Goal: Task Accomplishment & Management: Manage account settings

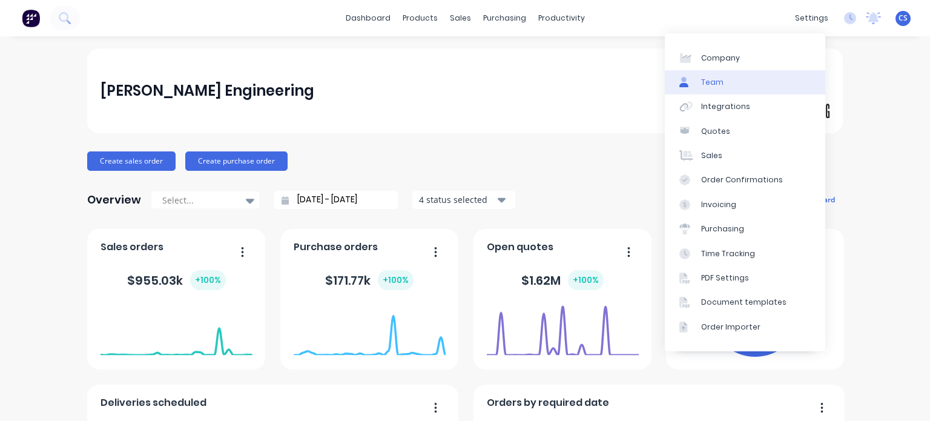
click at [707, 86] on div "Team" at bounding box center [712, 82] width 22 height 11
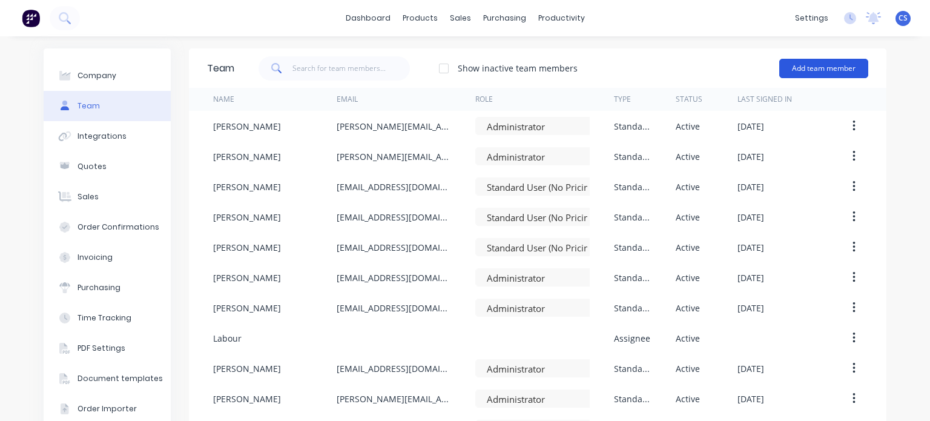
click at [816, 67] on button "Add team member" at bounding box center [823, 68] width 89 height 19
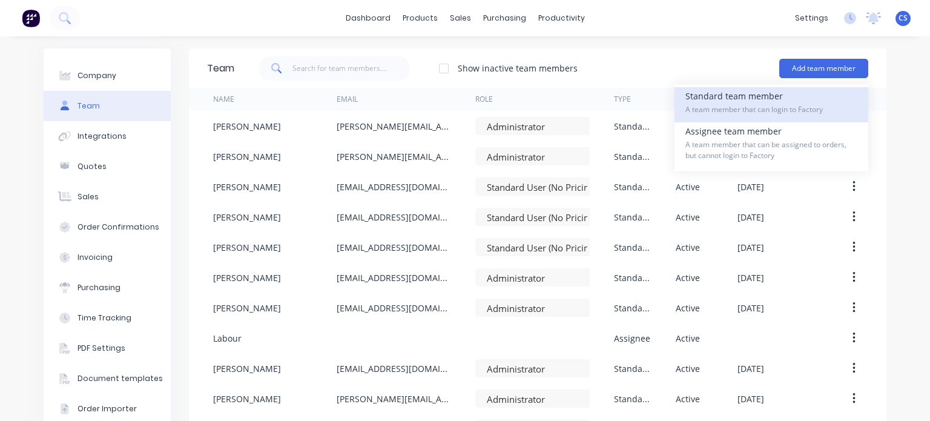
click at [796, 106] on span "A team member that can login to Factory" at bounding box center [772, 109] width 172 height 11
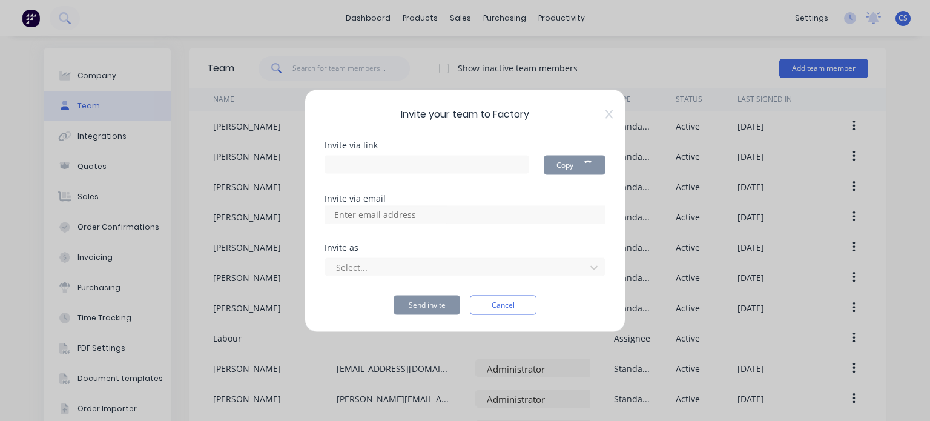
type input "[URL][DOMAIN_NAME]"
click at [331, 213] on input at bounding box center [388, 214] width 121 height 18
paste input "mailto:[EMAIL_ADDRESS][DOMAIN_NAME]"
type input "mailto:[EMAIL_ADDRESS][DOMAIN_NAME]"
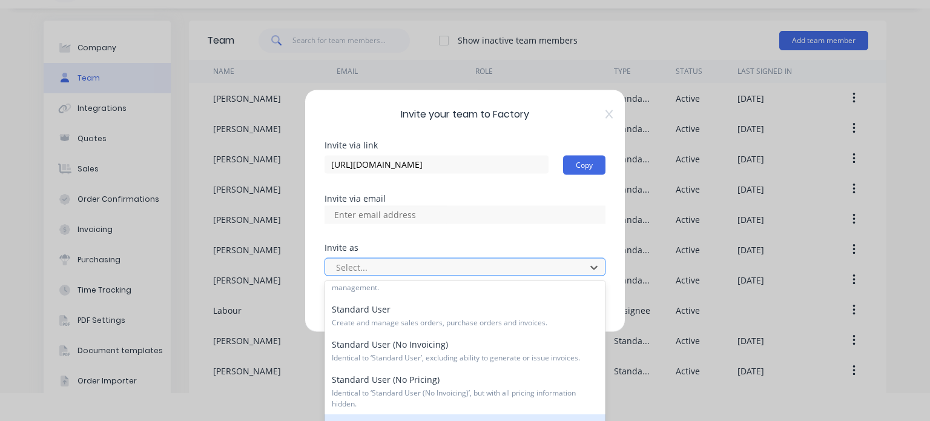
scroll to position [59, 0]
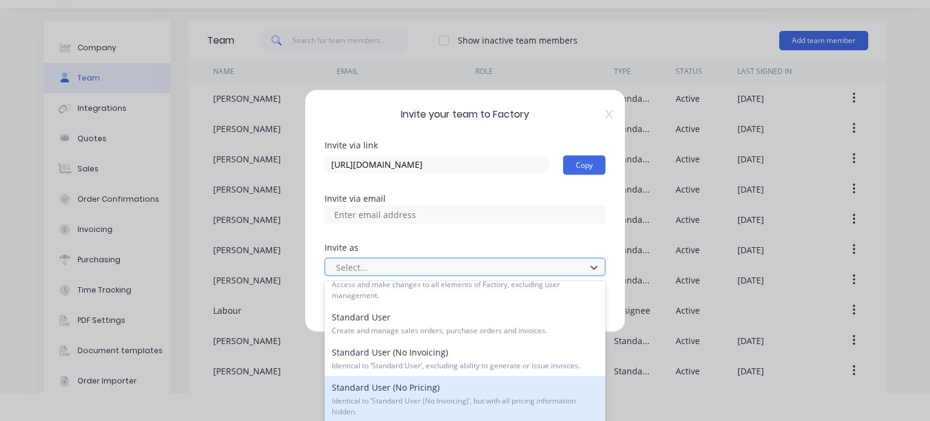
click at [542, 391] on div "Standard User (No Pricing) Identical to ‘Standard User (No Invoicing)’, but wit…" at bounding box center [465, 399] width 281 height 46
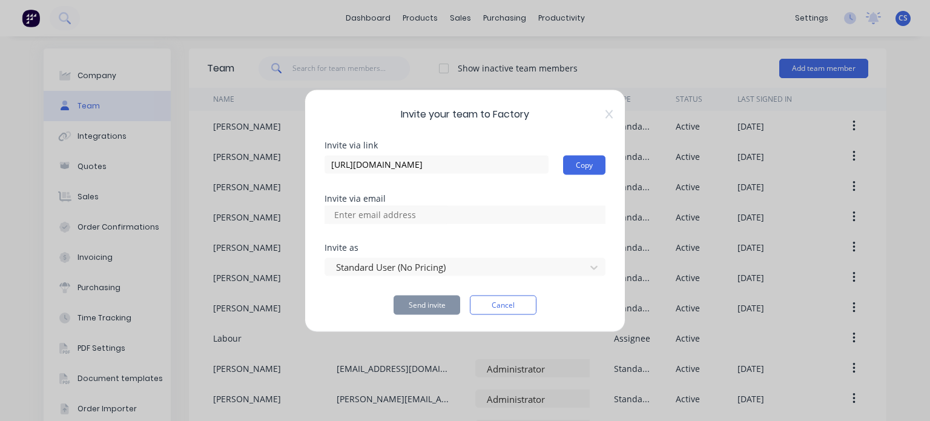
scroll to position [0, 0]
click at [346, 215] on input at bounding box center [388, 214] width 121 height 18
paste input "mailto:[EMAIL_ADDRESS][DOMAIN_NAME]"
drag, startPoint x: 445, startPoint y: 217, endPoint x: 311, endPoint y: 211, distance: 134.0
click at [311, 211] on div "Invite your team to Factory Invite via link [URL][DOMAIN_NAME] Copy Invite via …" at bounding box center [465, 210] width 321 height 243
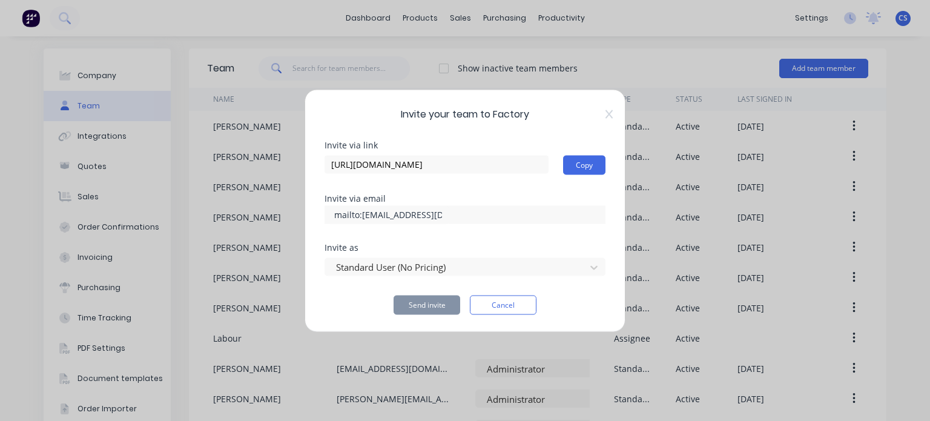
click at [359, 216] on input "mailto:[EMAIL_ADDRESS][DOMAIN_NAME]" at bounding box center [388, 214] width 121 height 18
type input "[EMAIL_ADDRESS][DOMAIN_NAME]"
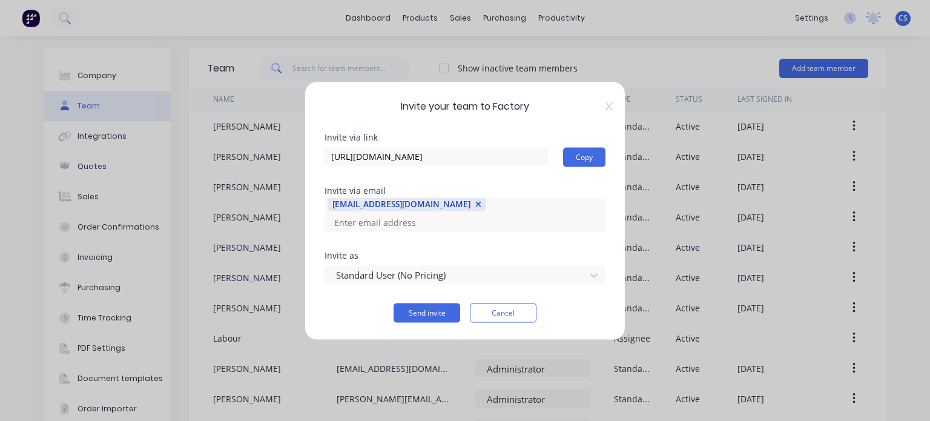
click at [451, 215] on div "[EMAIL_ADDRESS][DOMAIN_NAME]" at bounding box center [465, 214] width 281 height 34
click at [419, 305] on button "Send invite" at bounding box center [427, 312] width 67 height 19
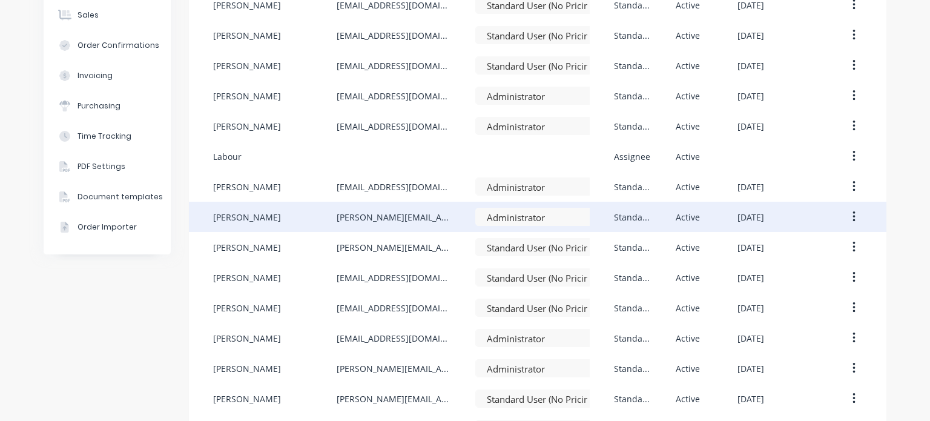
scroll to position [277, 0]
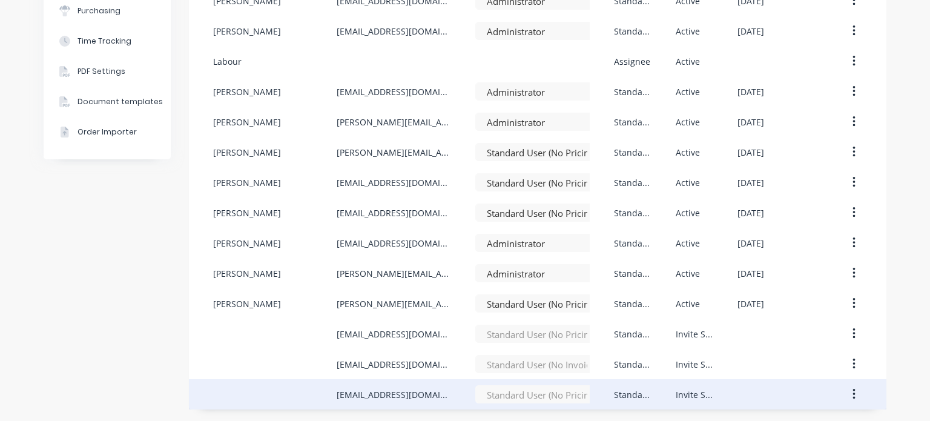
click at [853, 396] on icon "button" at bounding box center [854, 394] width 3 height 13
click at [853, 394] on icon "button" at bounding box center [854, 394] width 2 height 11
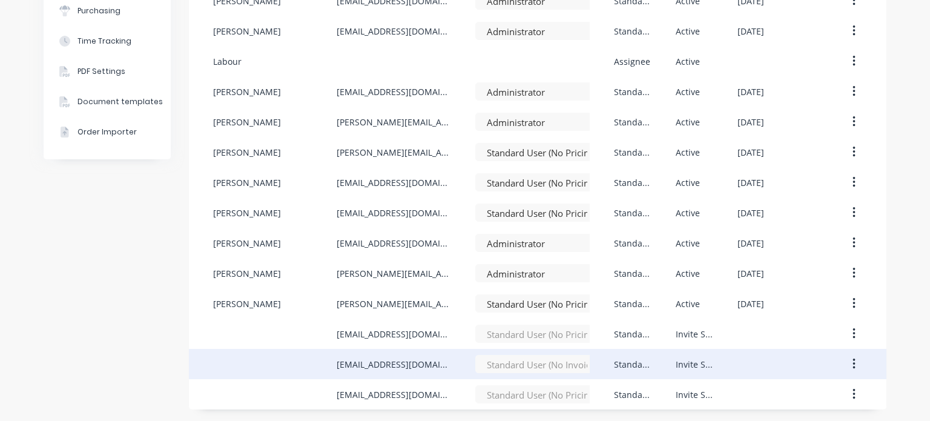
scroll to position [276, 0]
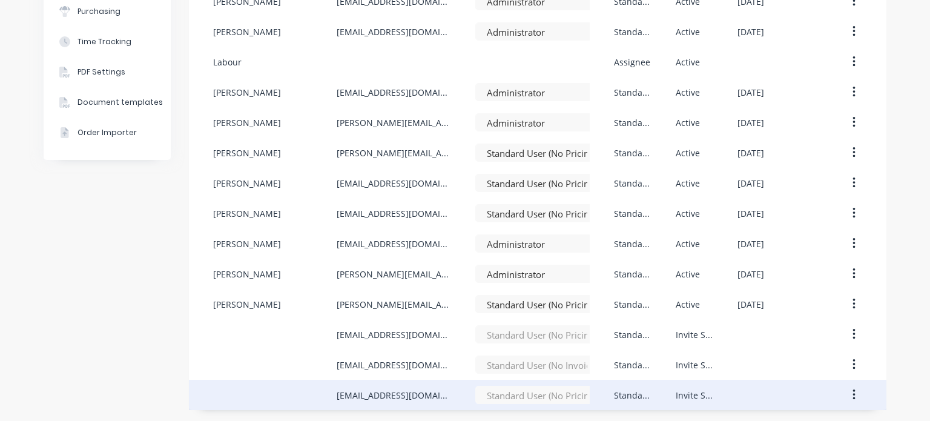
click at [853, 396] on icon "button" at bounding box center [854, 394] width 3 height 13
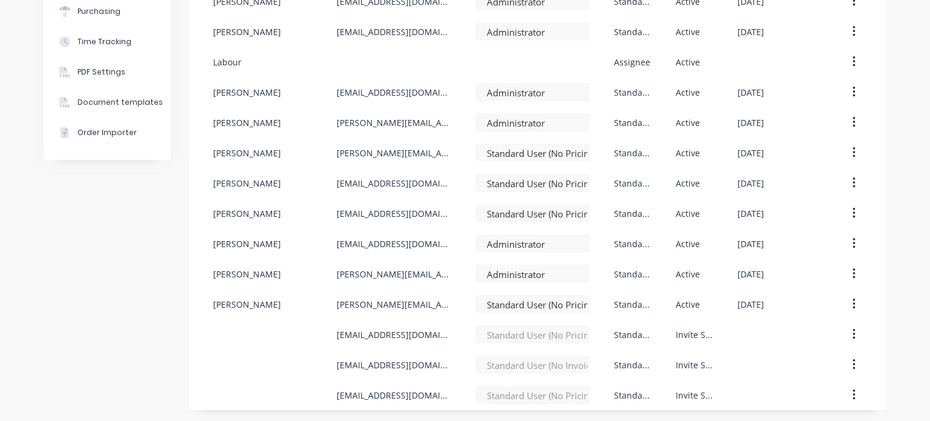
scroll to position [277, 0]
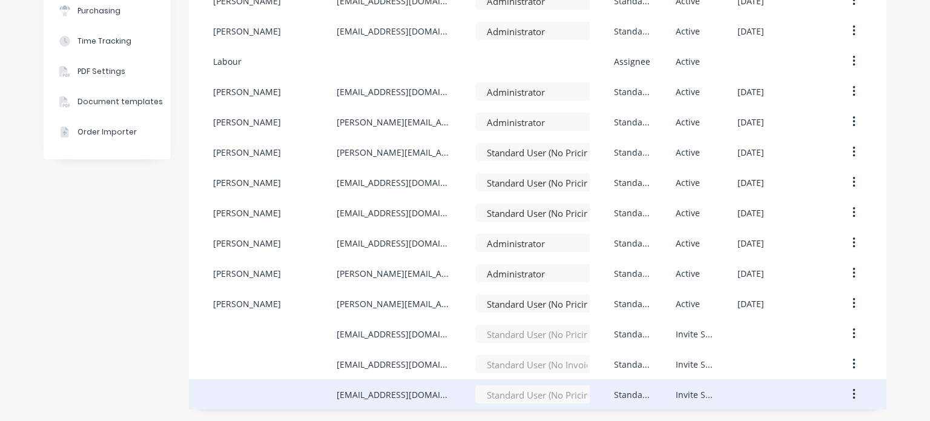
click at [853, 392] on icon "button" at bounding box center [854, 394] width 3 height 13
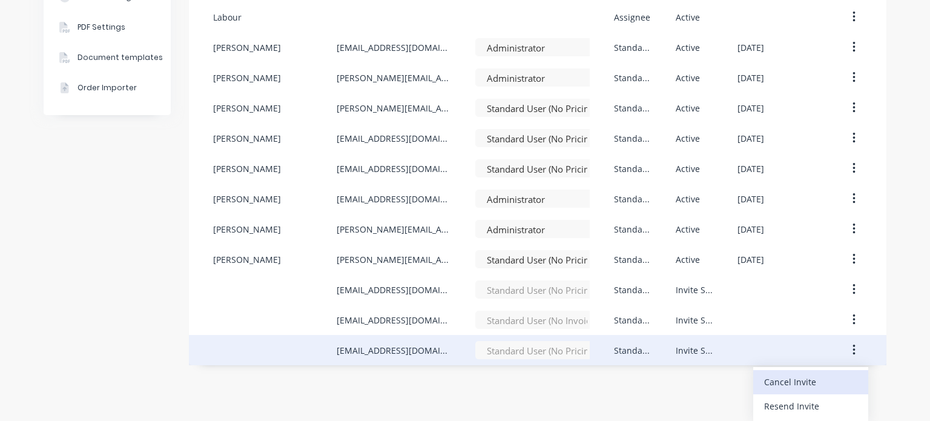
click at [832, 383] on div "Cancel Invite" at bounding box center [810, 382] width 93 height 18
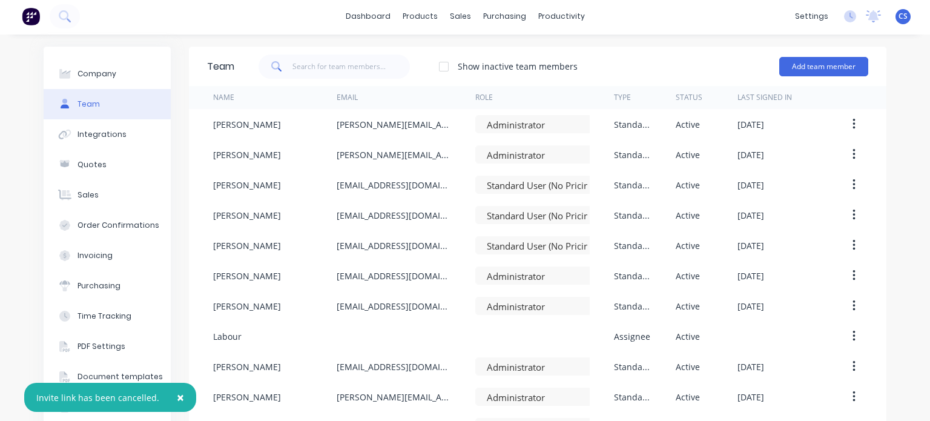
scroll to position [0, 0]
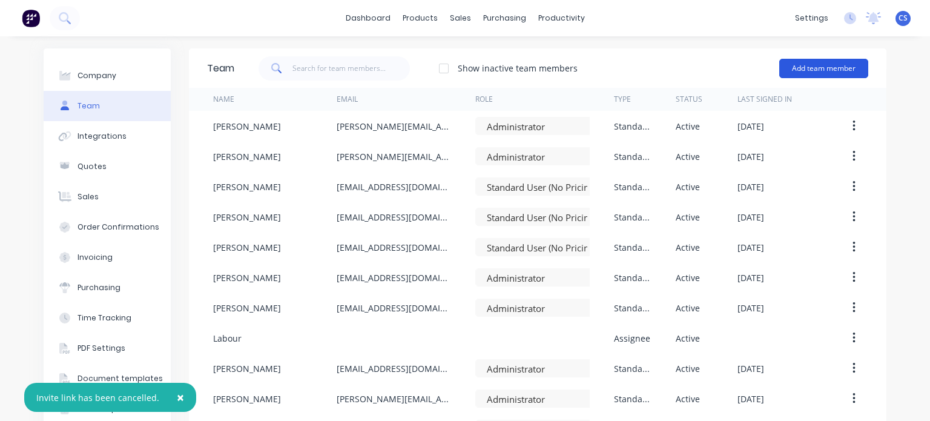
click at [817, 70] on button "Add team member" at bounding box center [823, 68] width 89 height 19
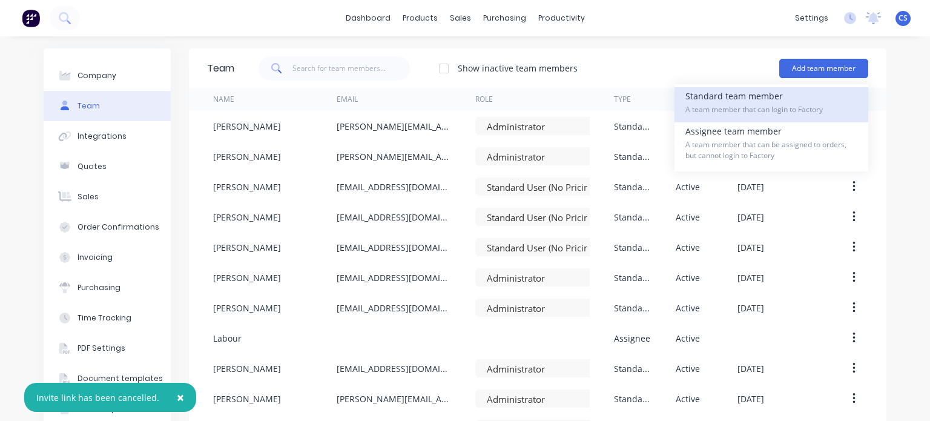
click at [773, 107] on span "A team member that can login to Factory" at bounding box center [772, 109] width 172 height 11
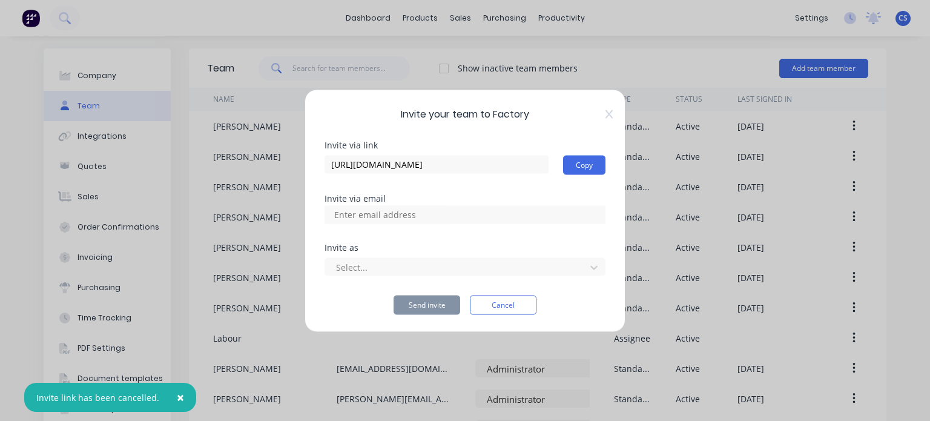
click at [340, 218] on input at bounding box center [388, 214] width 121 height 18
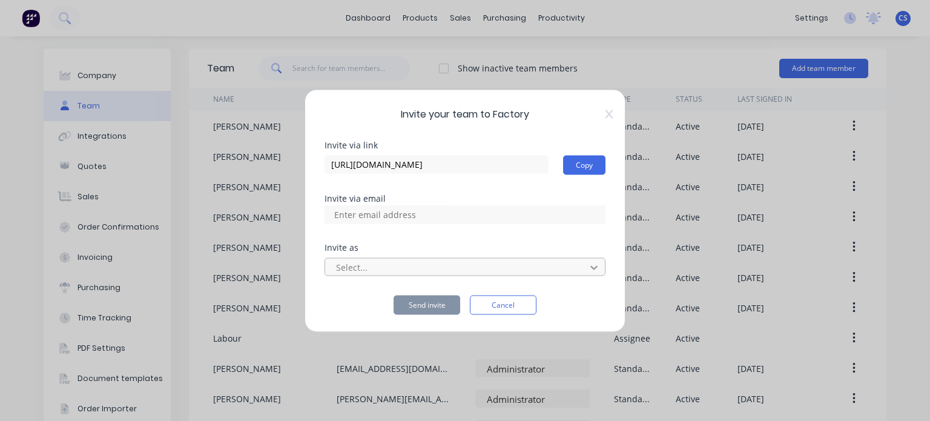
click at [598, 268] on icon at bounding box center [594, 267] width 12 height 12
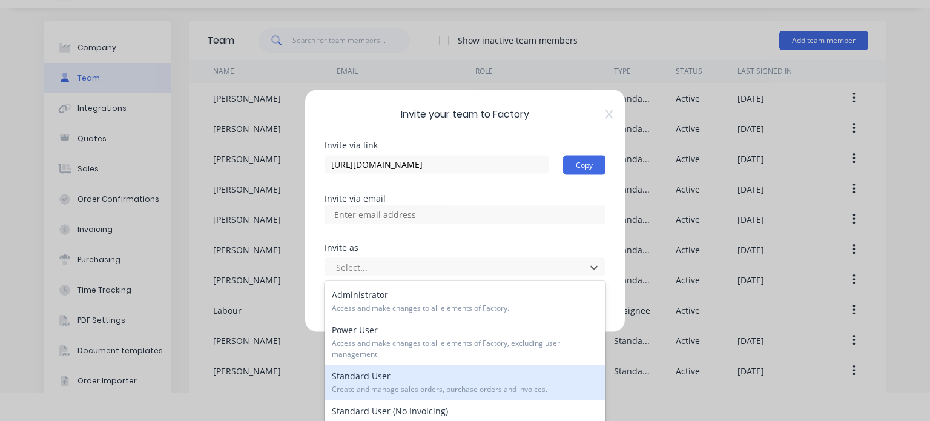
scroll to position [61, 0]
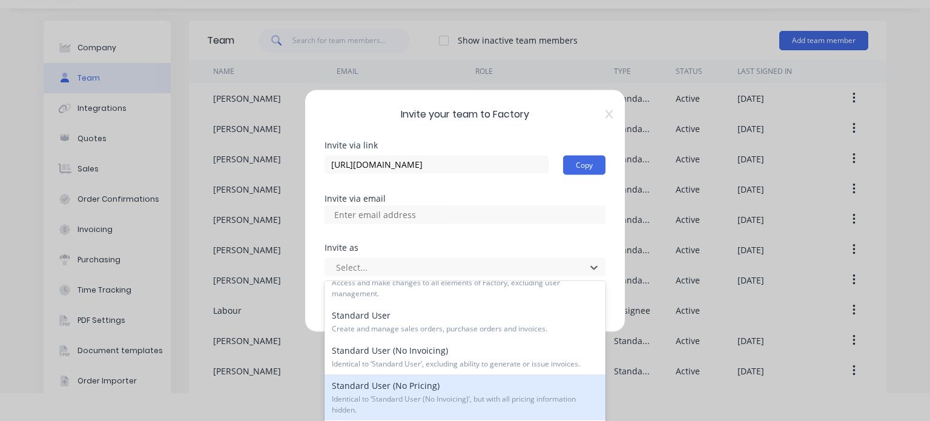
click at [552, 394] on span "Identical to ‘Standard User (No Invoicing)’, but with all pricing information h…" at bounding box center [465, 405] width 266 height 22
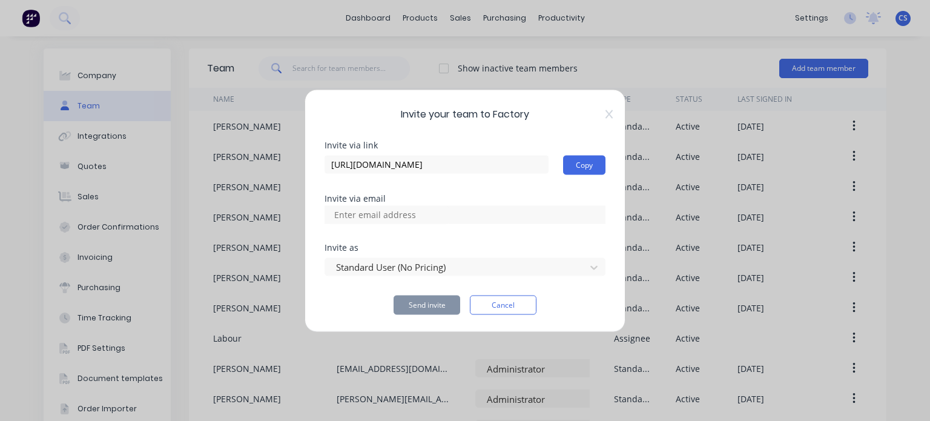
click at [373, 214] on input at bounding box center [388, 214] width 121 height 18
click at [341, 213] on input at bounding box center [388, 214] width 121 height 18
paste input "[EMAIL_ADDRESS][DOMAIN_NAME]"
type input "[EMAIL_ADDRESS][DOMAIN_NAME]"
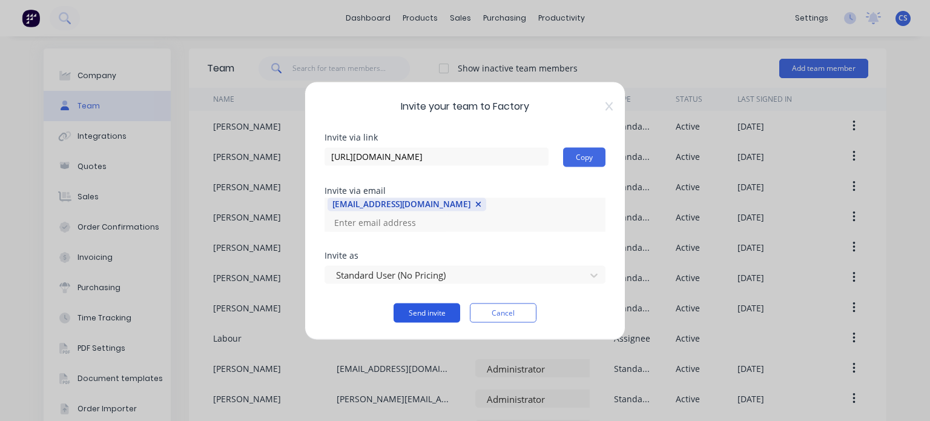
click at [430, 309] on button "Send invite" at bounding box center [427, 312] width 67 height 19
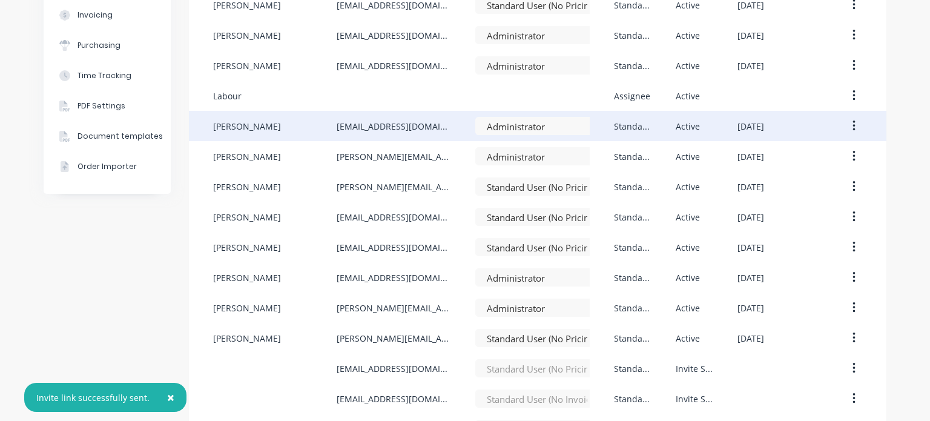
scroll to position [277, 0]
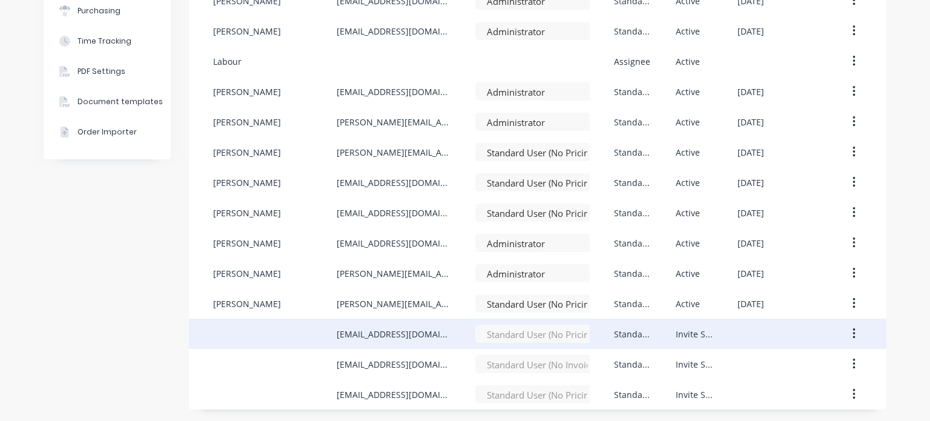
click at [853, 335] on button "button" at bounding box center [854, 334] width 28 height 22
click at [824, 389] on div "Resend Invite" at bounding box center [810, 390] width 93 height 18
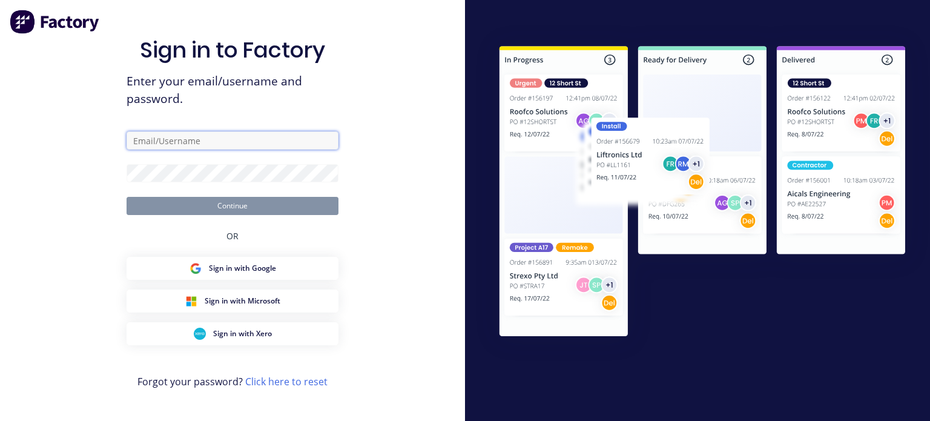
type input "[PERSON_NAME][EMAIL_ADDRESS][DOMAIN_NAME]"
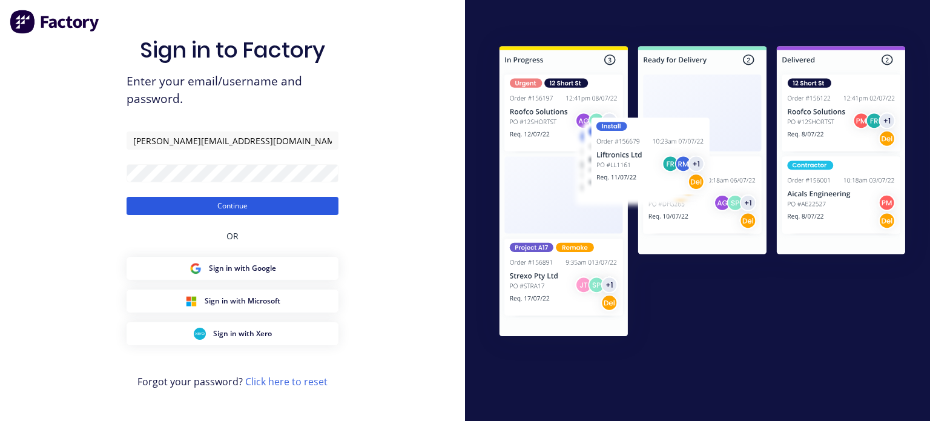
click at [235, 205] on button "Continue" at bounding box center [233, 206] width 212 height 18
